Goal: Task Accomplishment & Management: Use online tool/utility

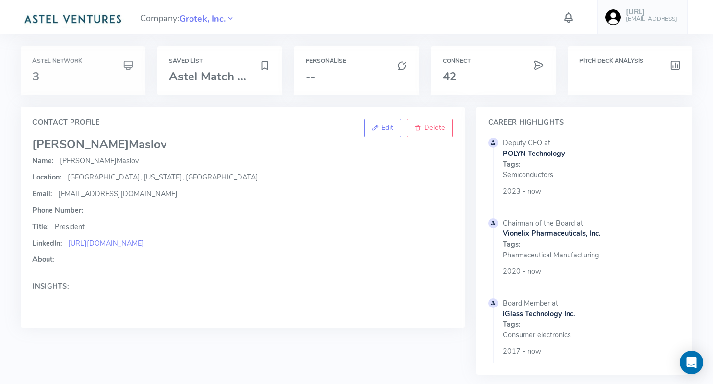
click at [59, 67] on div "Astel Network 3" at bounding box center [82, 70] width 101 height 25
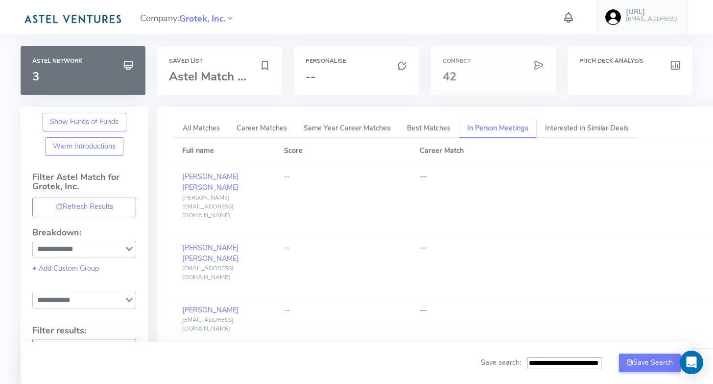
click at [480, 78] on h3 "42" at bounding box center [493, 76] width 101 height 13
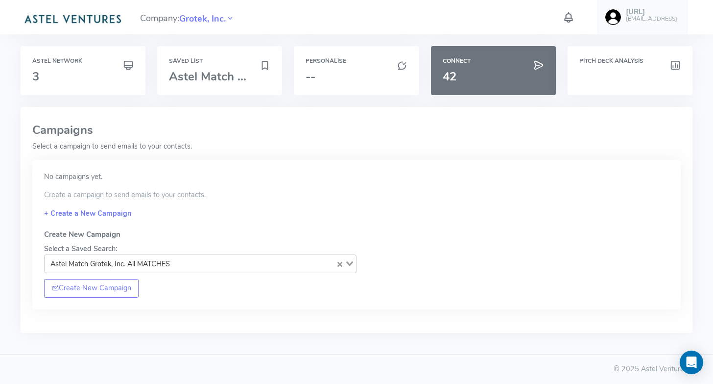
scroll to position [0, 0]
click at [98, 71] on h3 "3" at bounding box center [82, 76] width 101 height 13
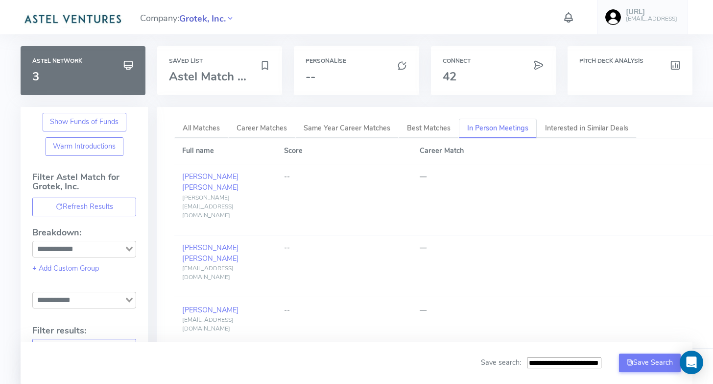
click at [194, 20] on span "Grotek, Inc." at bounding box center [202, 18] width 47 height 13
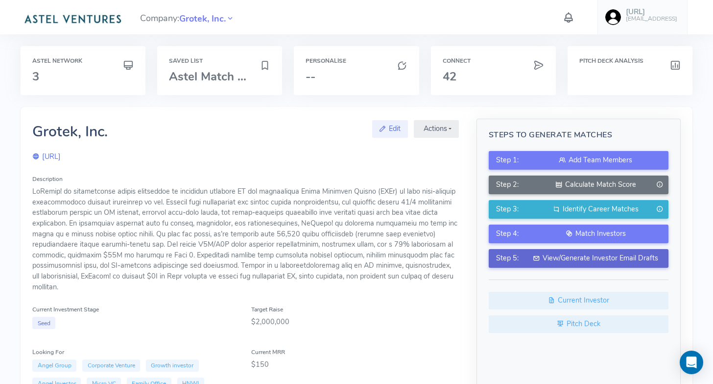
click at [611, 257] on div "View/Generate Investor Email Drafts" at bounding box center [596, 258] width 130 height 11
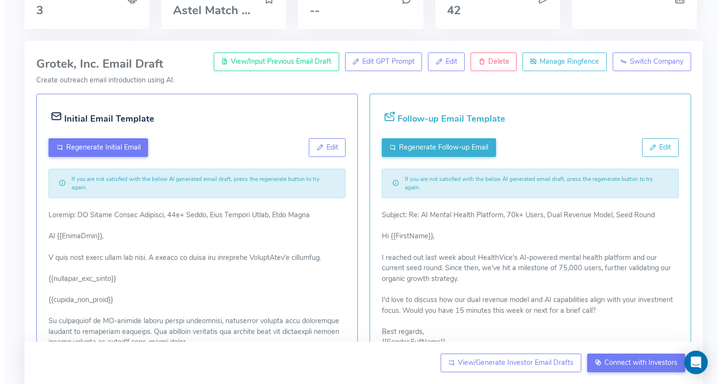
scroll to position [56, 0]
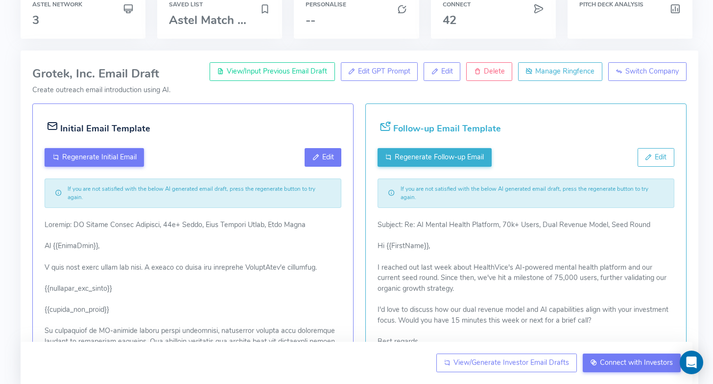
click at [312, 164] on button "Edit" at bounding box center [323, 157] width 37 height 19
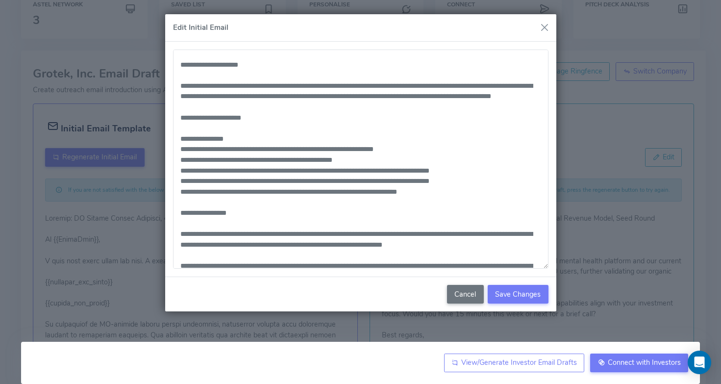
scroll to position [79, 0]
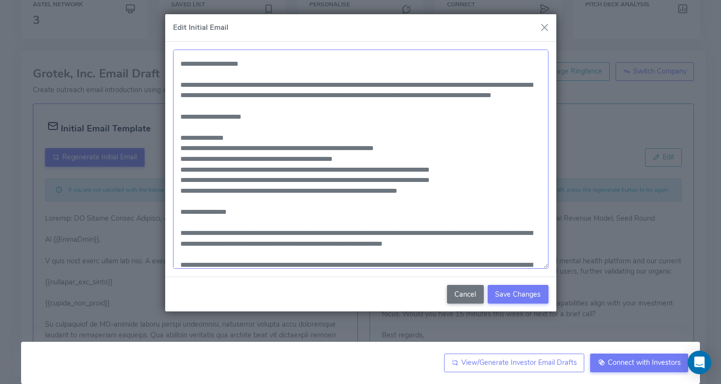
click at [461, 85] on textarea at bounding box center [360, 159] width 375 height 220
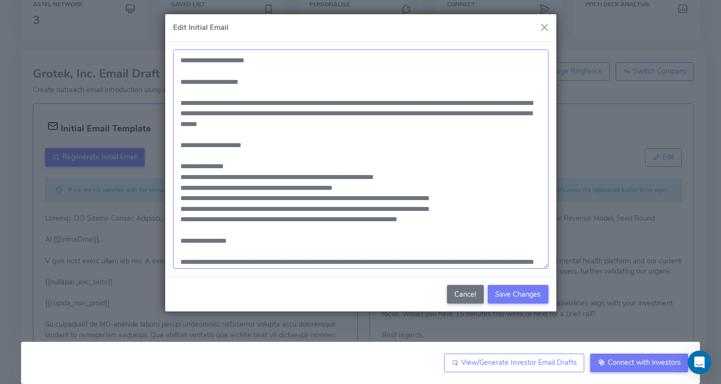
scroll to position [60, 0]
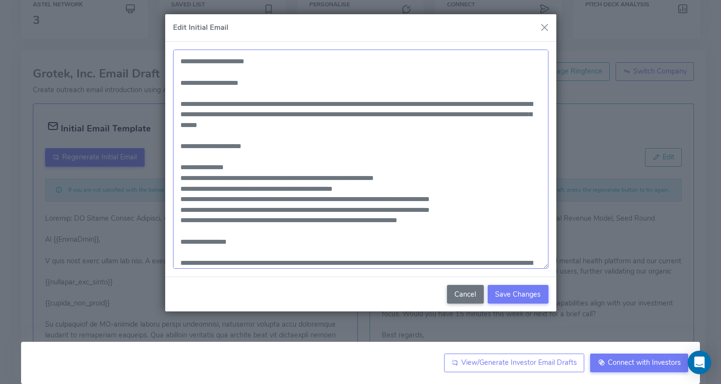
click at [532, 116] on textarea at bounding box center [360, 159] width 375 height 220
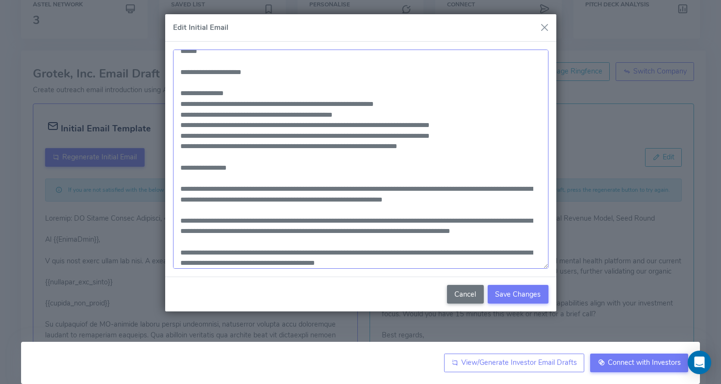
scroll to position [135, 0]
click at [482, 124] on textarea at bounding box center [360, 159] width 375 height 220
click at [267, 112] on textarea at bounding box center [360, 159] width 375 height 220
click at [482, 121] on textarea at bounding box center [360, 159] width 375 height 220
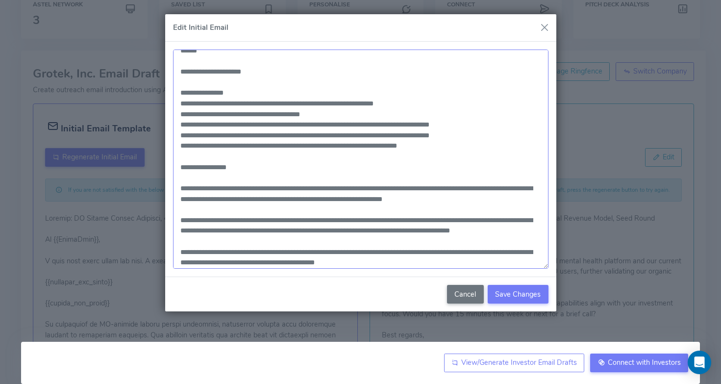
drag, startPoint x: 255, startPoint y: 122, endPoint x: 298, endPoint y: 122, distance: 42.6
click at [298, 122] on textarea at bounding box center [360, 159] width 375 height 220
click at [258, 125] on textarea at bounding box center [360, 159] width 375 height 220
drag, startPoint x: 258, startPoint y: 125, endPoint x: 333, endPoint y: 123, distance: 75.5
click at [333, 123] on textarea at bounding box center [360, 159] width 375 height 220
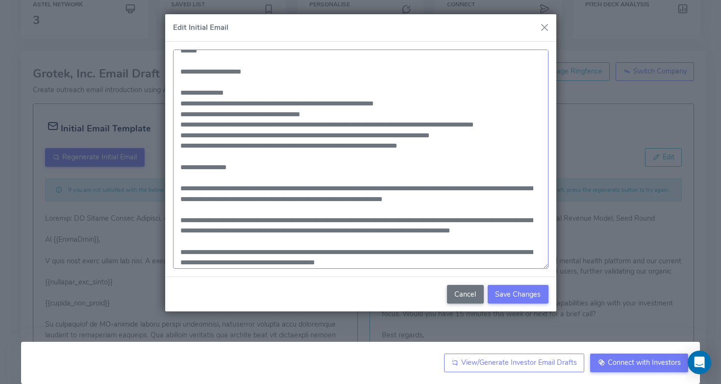
drag, startPoint x: 389, startPoint y: 125, endPoint x: 429, endPoint y: 123, distance: 39.7
click at [429, 123] on textarea at bounding box center [360, 159] width 375 height 220
click at [492, 123] on textarea at bounding box center [360, 159] width 375 height 220
click at [381, 124] on textarea at bounding box center [360, 159] width 375 height 220
click at [382, 124] on textarea at bounding box center [360, 159] width 375 height 220
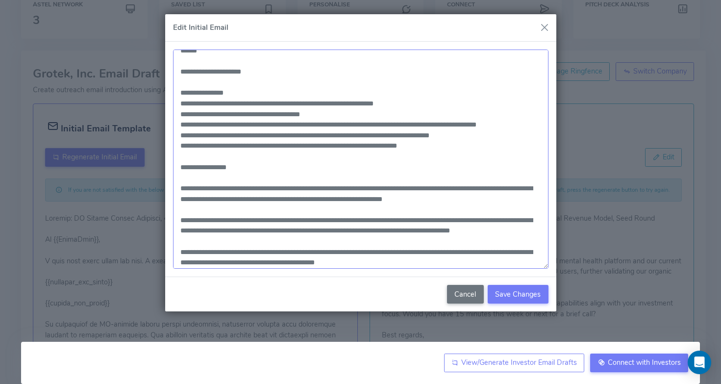
click at [435, 125] on textarea at bounding box center [360, 159] width 375 height 220
click at [494, 123] on textarea at bounding box center [360, 159] width 375 height 220
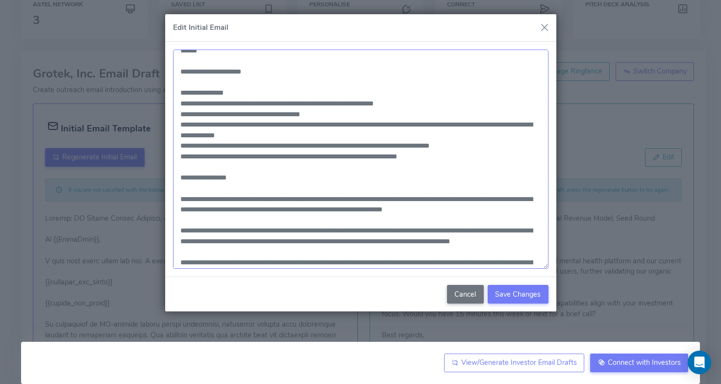
click at [477, 153] on textarea at bounding box center [360, 159] width 375 height 220
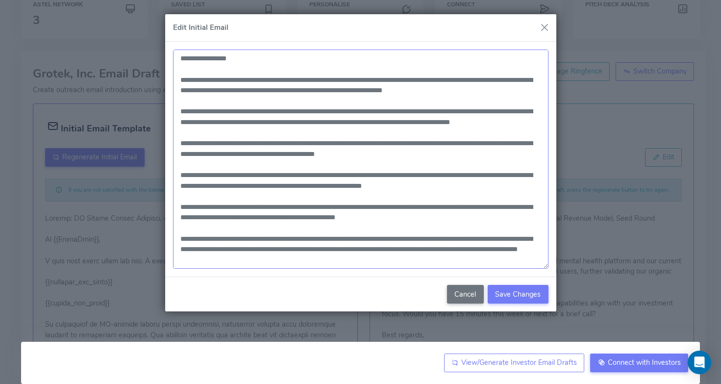
scroll to position [254, 0]
drag, startPoint x: 396, startPoint y: 219, endPoint x: 178, endPoint y: 76, distance: 260.8
click at [178, 76] on textarea at bounding box center [360, 159] width 375 height 220
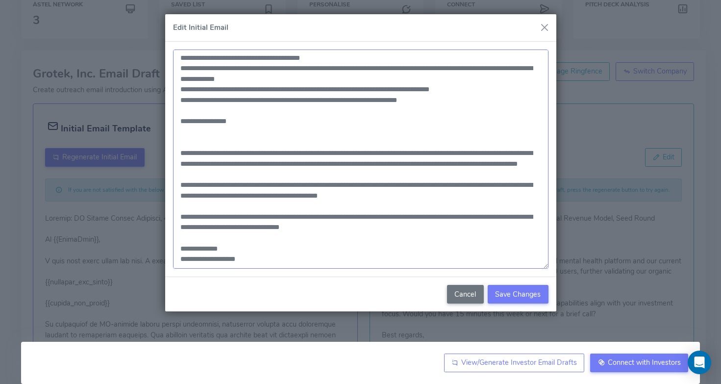
scroll to position [201, 0]
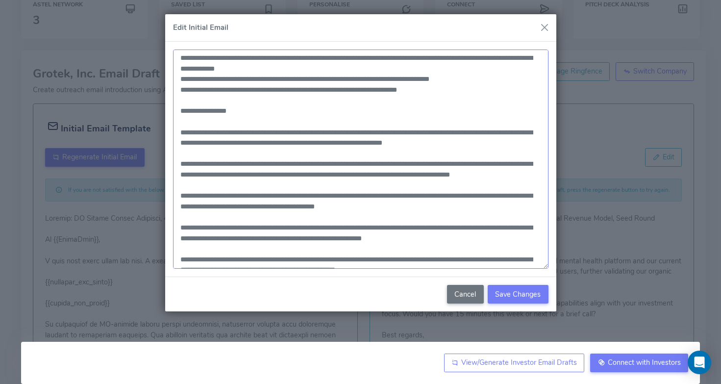
click at [335, 154] on textarea at bounding box center [360, 159] width 375 height 220
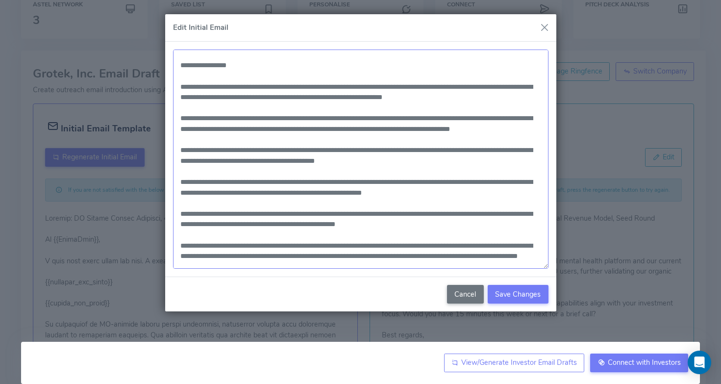
scroll to position [226, 0]
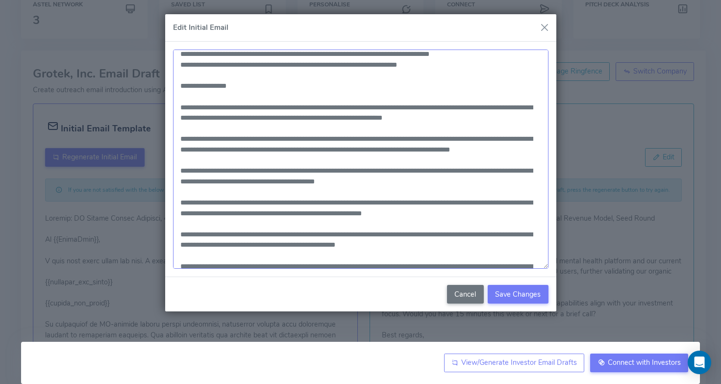
drag, startPoint x: 397, startPoint y: 122, endPoint x: 237, endPoint y: 88, distance: 163.5
click at [237, 88] on textarea at bounding box center [360, 159] width 375 height 220
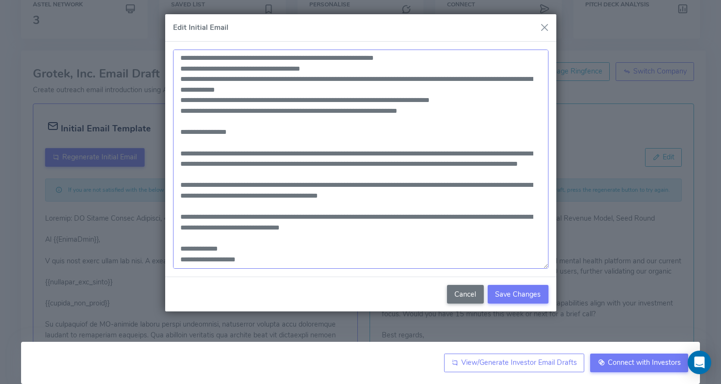
scroll to position [191, 0]
click at [346, 118] on textarea at bounding box center [360, 159] width 375 height 220
click at [302, 123] on textarea at bounding box center [360, 159] width 375 height 220
drag, startPoint x: 404, startPoint y: 107, endPoint x: 353, endPoint y: 133, distance: 56.8
click at [353, 133] on textarea at bounding box center [360, 159] width 375 height 220
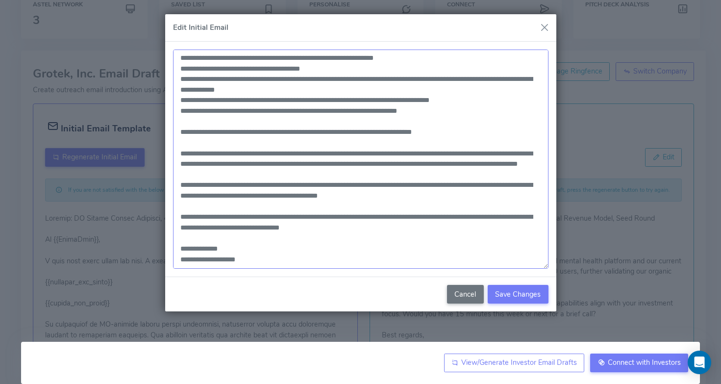
click at [353, 133] on textarea at bounding box center [360, 159] width 375 height 220
click at [359, 118] on textarea at bounding box center [360, 159] width 375 height 220
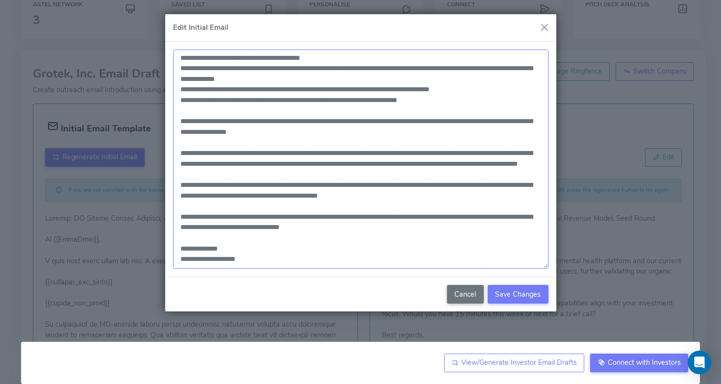
click at [392, 125] on textarea at bounding box center [360, 159] width 375 height 220
click at [481, 107] on textarea at bounding box center [360, 159] width 375 height 220
click at [414, 122] on textarea at bounding box center [360, 159] width 375 height 220
click at [399, 120] on textarea at bounding box center [360, 159] width 375 height 220
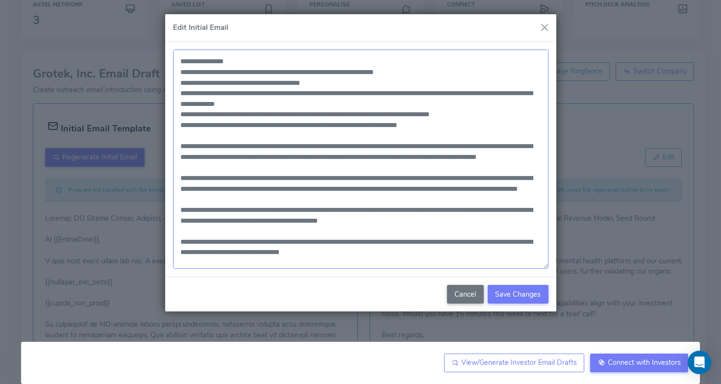
scroll to position [212, 0]
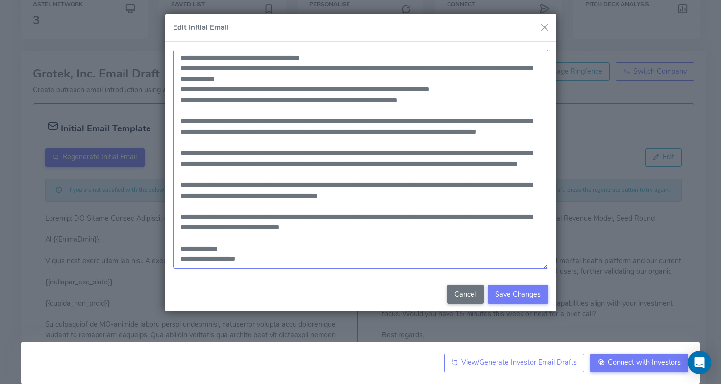
click at [414, 185] on textarea at bounding box center [360, 159] width 375 height 220
click at [348, 184] on textarea at bounding box center [360, 159] width 375 height 220
drag, startPoint x: 348, startPoint y: 184, endPoint x: 375, endPoint y: 184, distance: 26.9
click at [375, 184] on textarea at bounding box center [360, 159] width 375 height 220
click at [358, 183] on textarea at bounding box center [360, 159] width 375 height 220
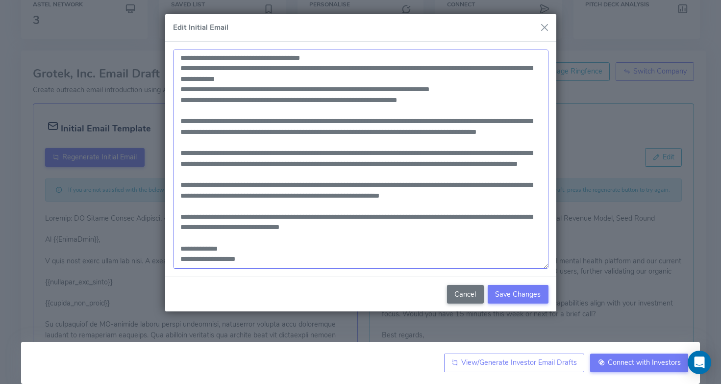
click at [358, 183] on textarea at bounding box center [360, 159] width 375 height 220
click at [388, 182] on textarea at bounding box center [360, 159] width 375 height 220
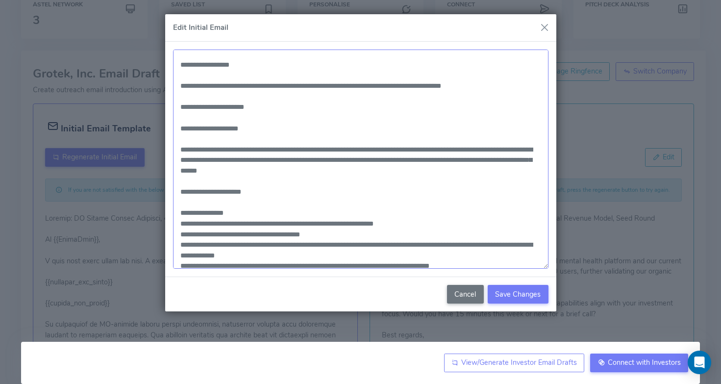
scroll to position [0, 0]
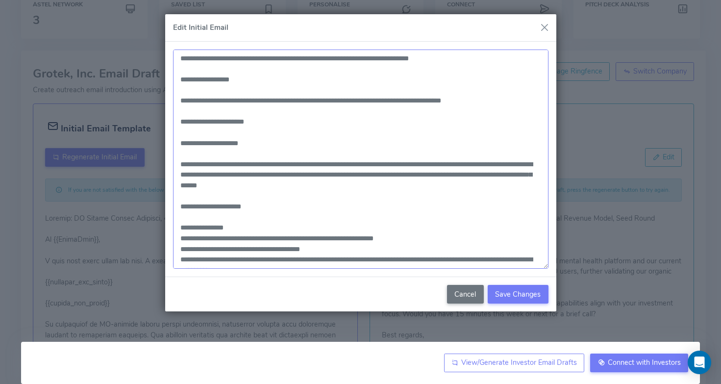
drag, startPoint x: 380, startPoint y: 98, endPoint x: 415, endPoint y: 101, distance: 34.5
click at [415, 101] on textarea at bounding box center [360, 159] width 375 height 220
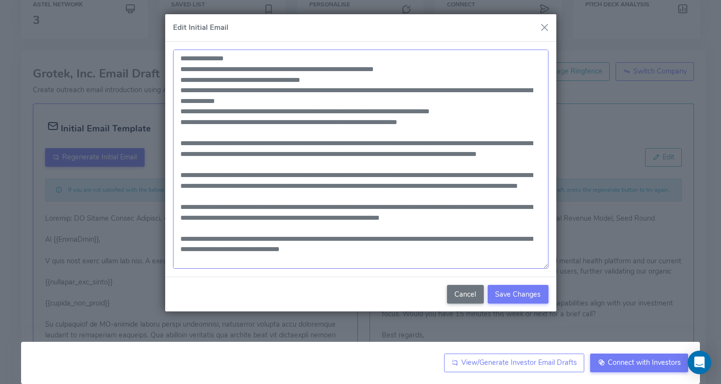
scroll to position [212, 0]
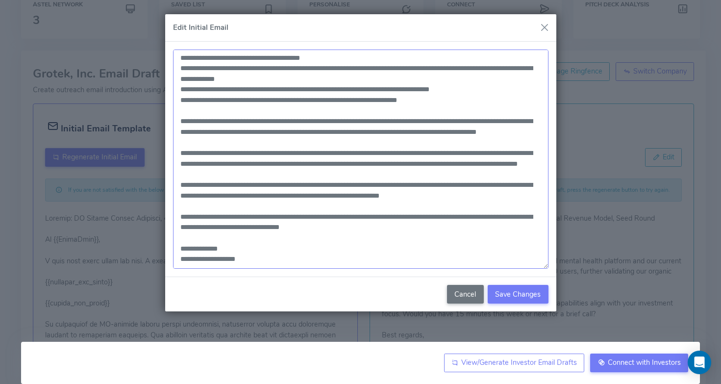
click at [270, 257] on textarea at bounding box center [360, 159] width 375 height 220
type textarea "**********"
click at [503, 292] on span "Save Changes" at bounding box center [518, 294] width 46 height 10
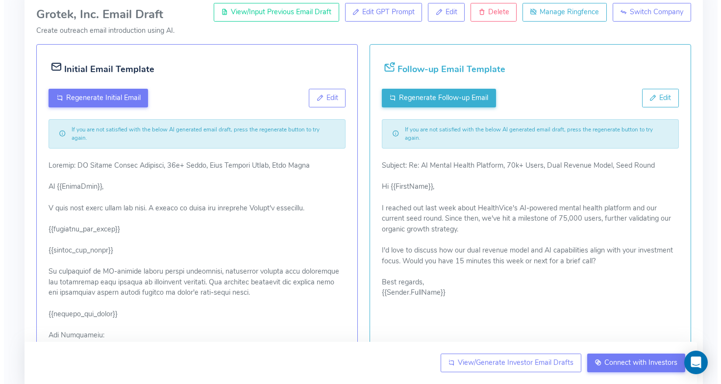
scroll to position [118, 0]
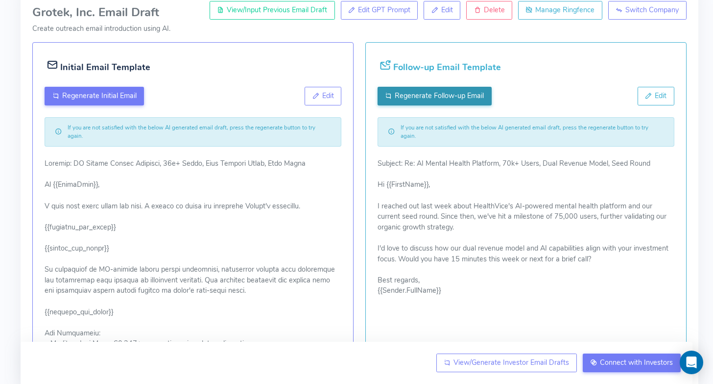
click at [467, 100] on span "Regenerate Follow-up Email" at bounding box center [439, 96] width 89 height 10
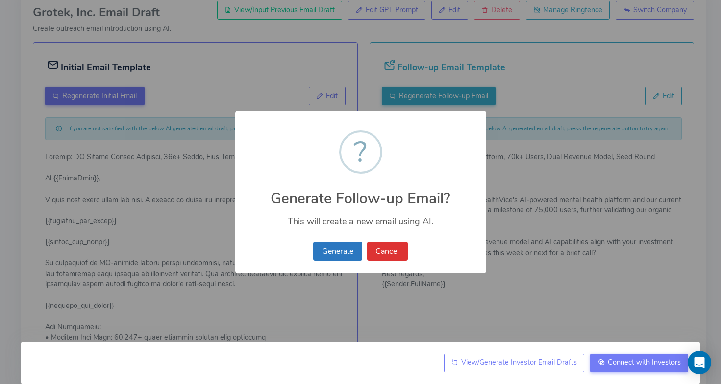
click at [348, 252] on button "Generate" at bounding box center [337, 251] width 49 height 19
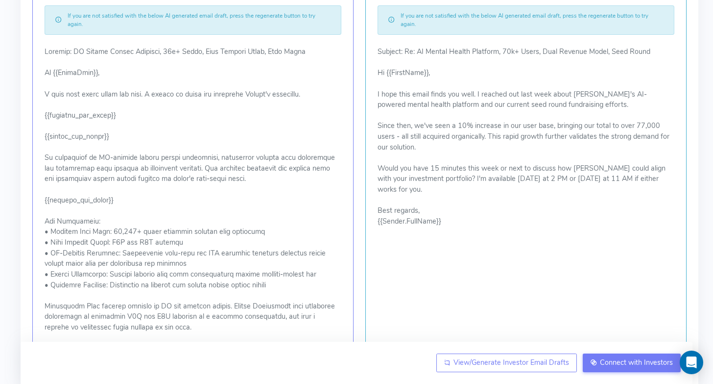
scroll to position [230, 0]
click at [463, 119] on p "Subject: Re: AI Mental Health Platform, 70k+ Users, Dual Revenue Model, Seed Ro…" at bounding box center [526, 136] width 297 height 180
click at [463, 117] on p "Subject: Re: AI Mental Health Platform, 70k+ Users, Dual Revenue Model, Seed Ro…" at bounding box center [526, 136] width 297 height 180
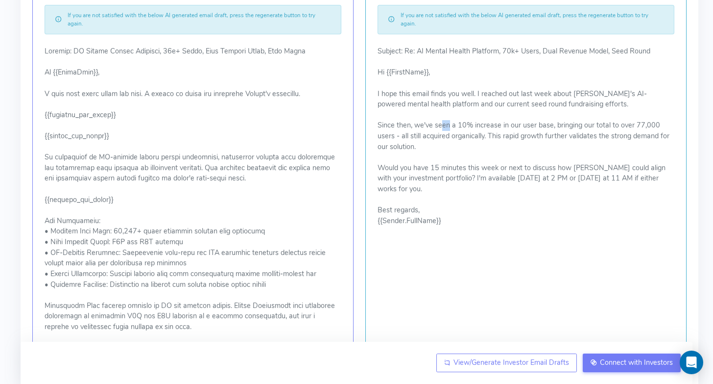
click at [463, 117] on p "Subject: Re: AI Mental Health Platform, 70k+ Users, Dual Revenue Model, Seed Ro…" at bounding box center [526, 136] width 297 height 180
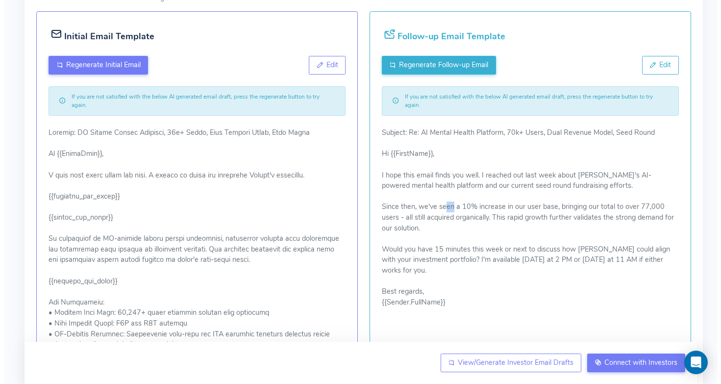
scroll to position [147, 0]
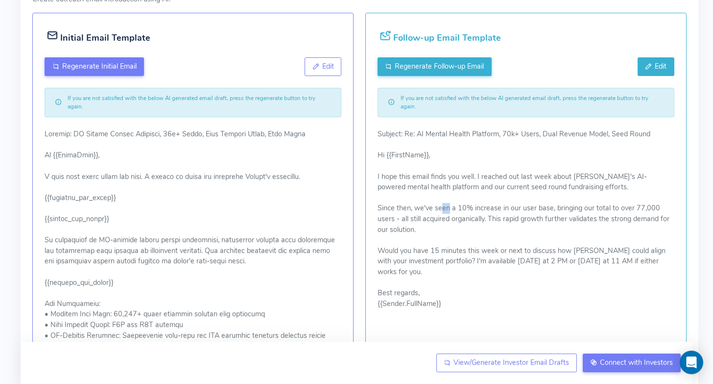
click at [651, 65] on icon at bounding box center [648, 66] width 7 height 10
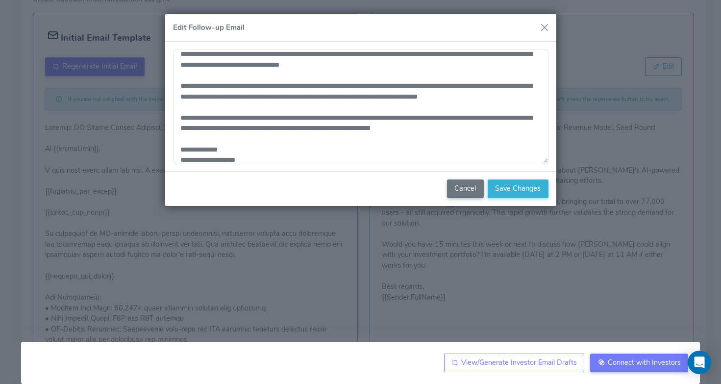
scroll to position [44, 0]
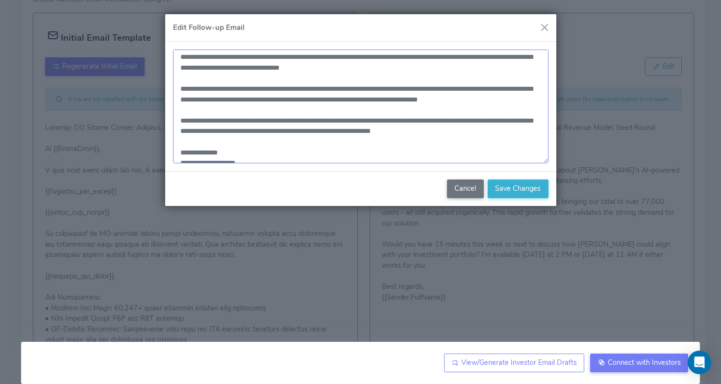
click at [267, 88] on textarea "**********" at bounding box center [360, 106] width 375 height 114
click at [343, 129] on textarea "**********" at bounding box center [360, 106] width 375 height 114
click at [443, 88] on textarea "**********" at bounding box center [360, 106] width 375 height 114
click at [457, 110] on textarea "**********" at bounding box center [360, 106] width 375 height 114
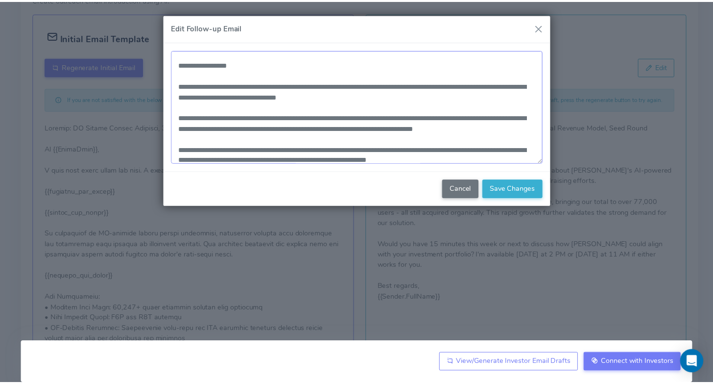
scroll to position [53, 0]
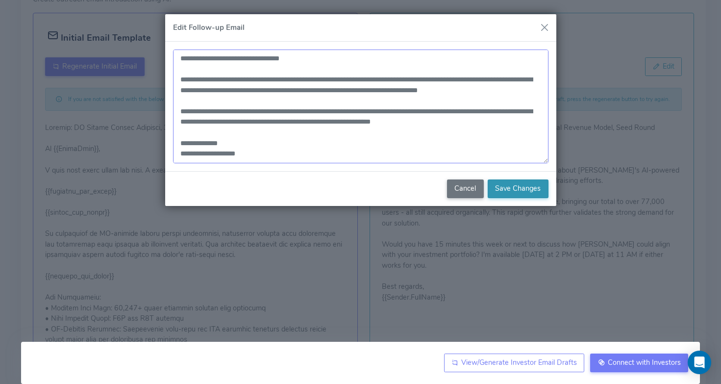
type textarea "**********"
click at [497, 188] on span "Save Changes" at bounding box center [518, 188] width 46 height 10
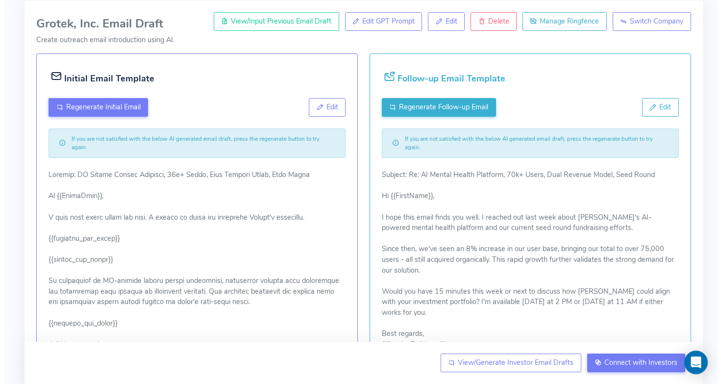
scroll to position [106, 0]
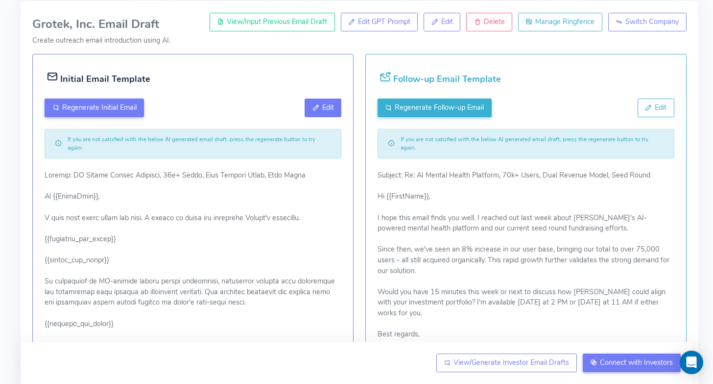
click at [314, 110] on icon at bounding box center [316, 107] width 7 height 10
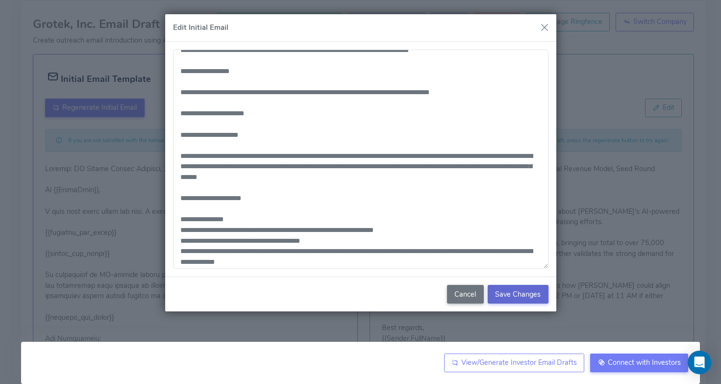
scroll to position [0, 0]
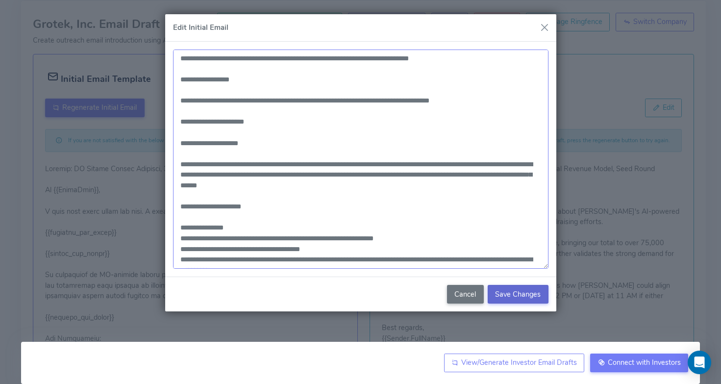
click at [261, 56] on textarea at bounding box center [360, 159] width 375 height 220
drag, startPoint x: 283, startPoint y: 57, endPoint x: 263, endPoint y: 56, distance: 20.6
click at [263, 56] on textarea at bounding box center [360, 159] width 375 height 220
type textarea "**********"
click at [493, 291] on button "Save Changes" at bounding box center [518, 294] width 61 height 19
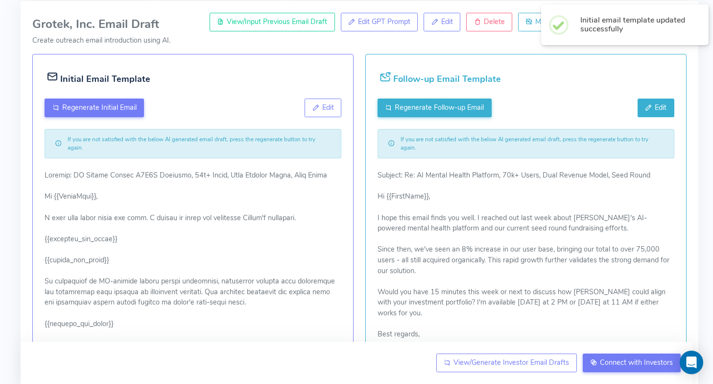
click at [650, 101] on button "Edit" at bounding box center [656, 107] width 37 height 19
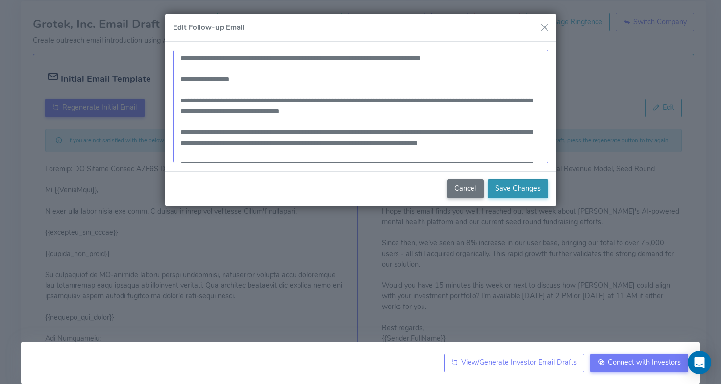
click at [274, 57] on textarea "**********" at bounding box center [360, 106] width 375 height 114
paste textarea "*****"
type textarea "**********"
click at [524, 185] on span "Save Changes" at bounding box center [518, 188] width 46 height 10
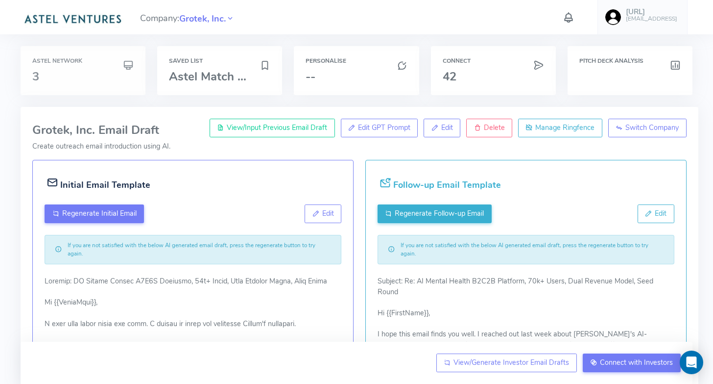
click at [89, 78] on h3 "3" at bounding box center [82, 76] width 101 height 13
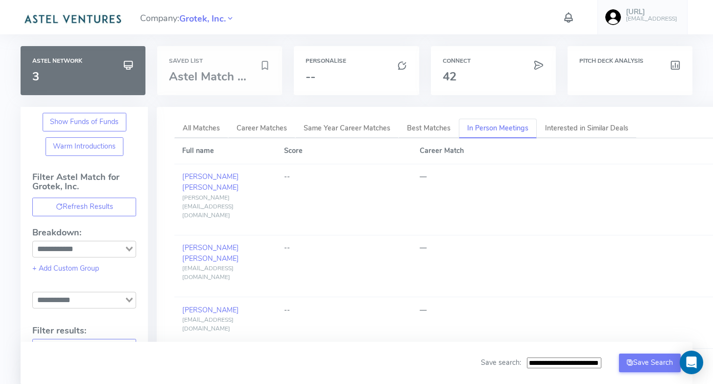
click at [207, 62] on h6 "Saved List" at bounding box center [219, 61] width 101 height 6
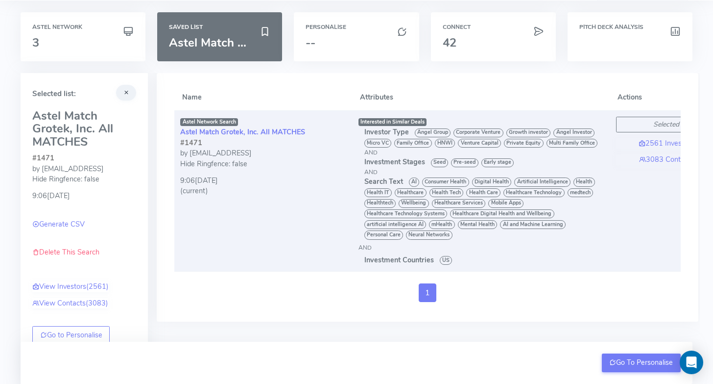
scroll to position [26, 0]
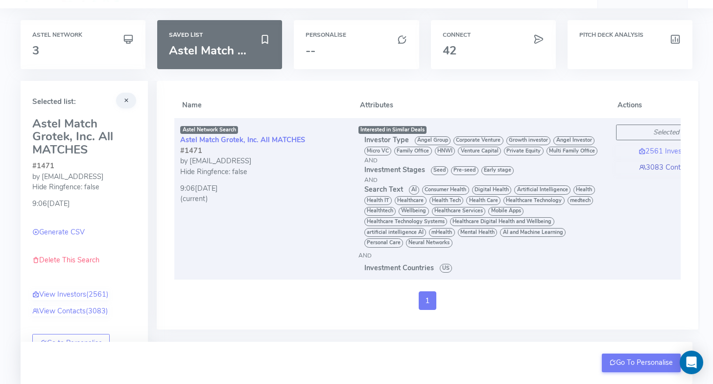
click at [655, 167] on link "3083 Contacts" at bounding box center [666, 167] width 101 height 11
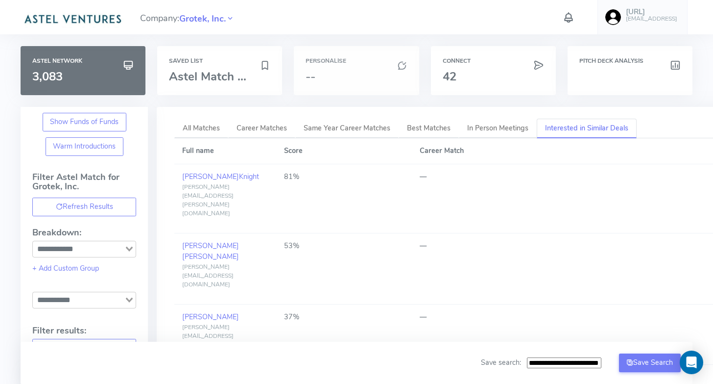
click at [330, 75] on h3 "--" at bounding box center [356, 76] width 101 height 13
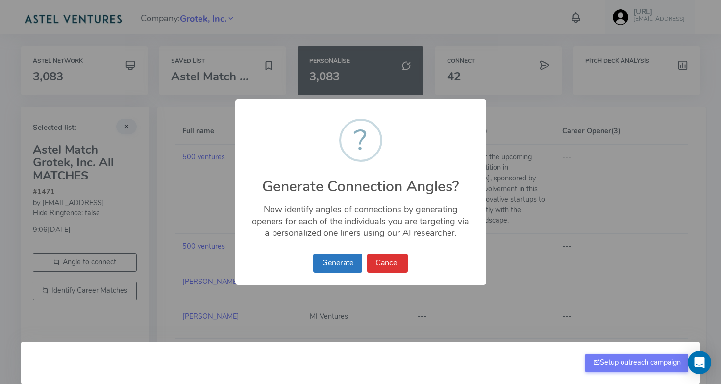
click at [350, 265] on button "Generate" at bounding box center [337, 262] width 49 height 19
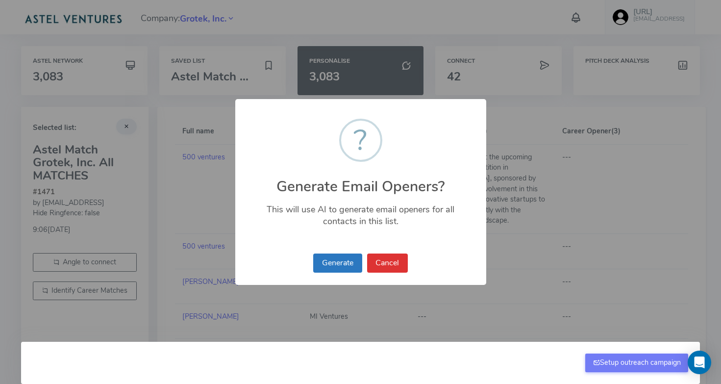
click at [340, 259] on button "Generate" at bounding box center [337, 262] width 49 height 19
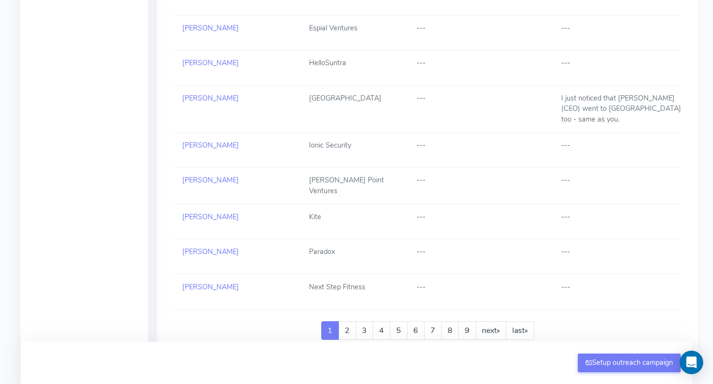
scroll to position [1783, 0]
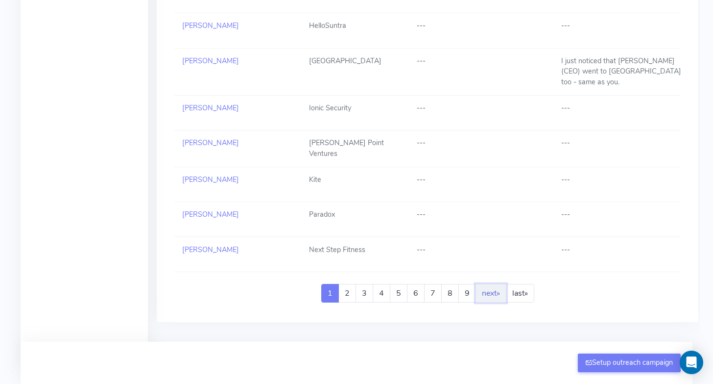
click at [481, 284] on link "next »" at bounding box center [491, 293] width 31 height 19
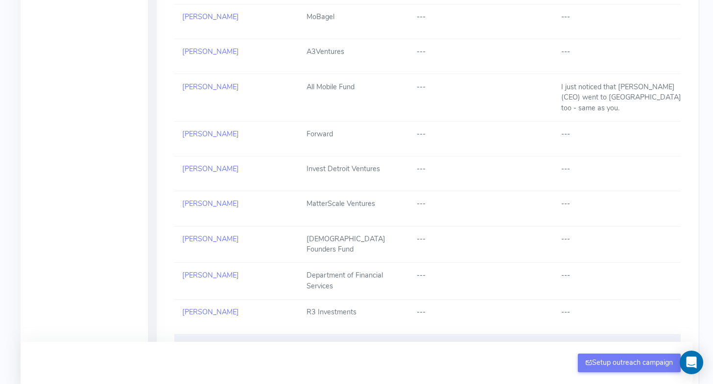
scroll to position [1756, 0]
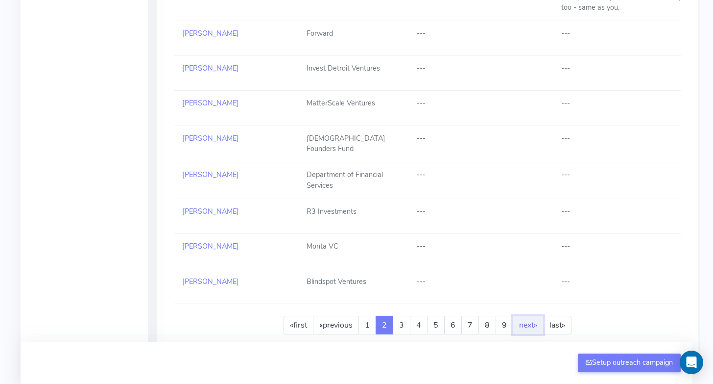
click at [532, 316] on link "next »" at bounding box center [528, 325] width 31 height 19
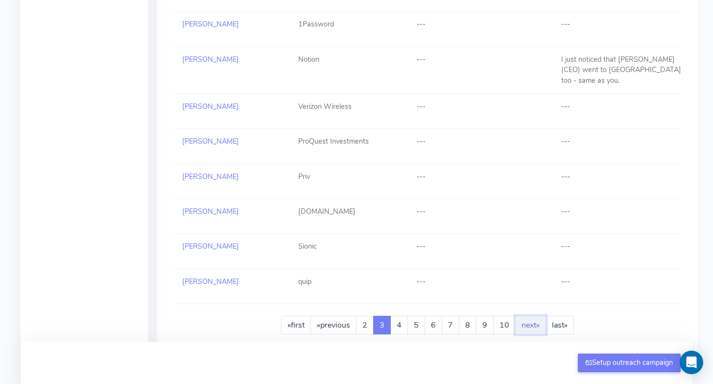
click at [532, 316] on link "next »" at bounding box center [530, 325] width 31 height 19
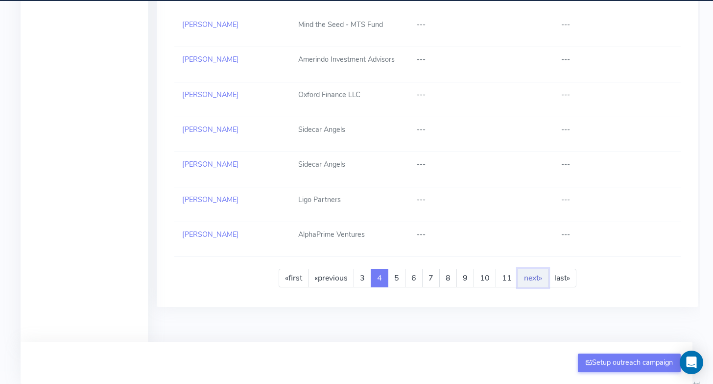
scroll to position [1731, 0]
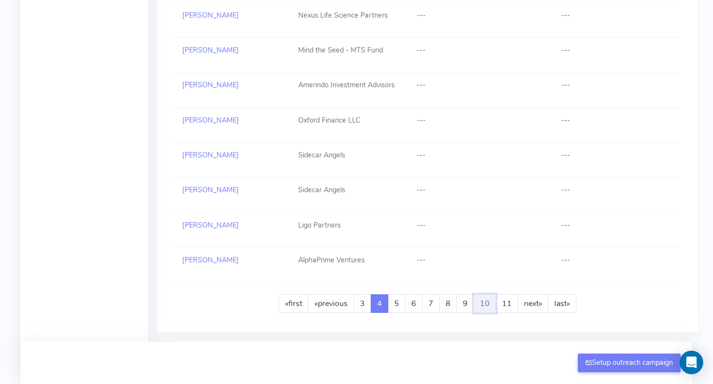
click at [480, 294] on link "10" at bounding box center [485, 303] width 23 height 19
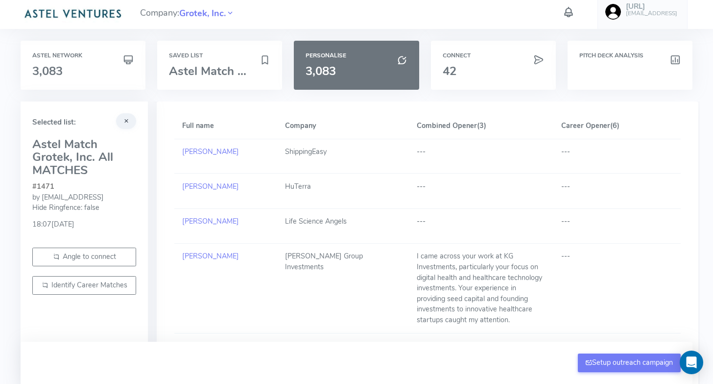
scroll to position [0, 0]
